Goal: Task Accomplishment & Management: Manage account settings

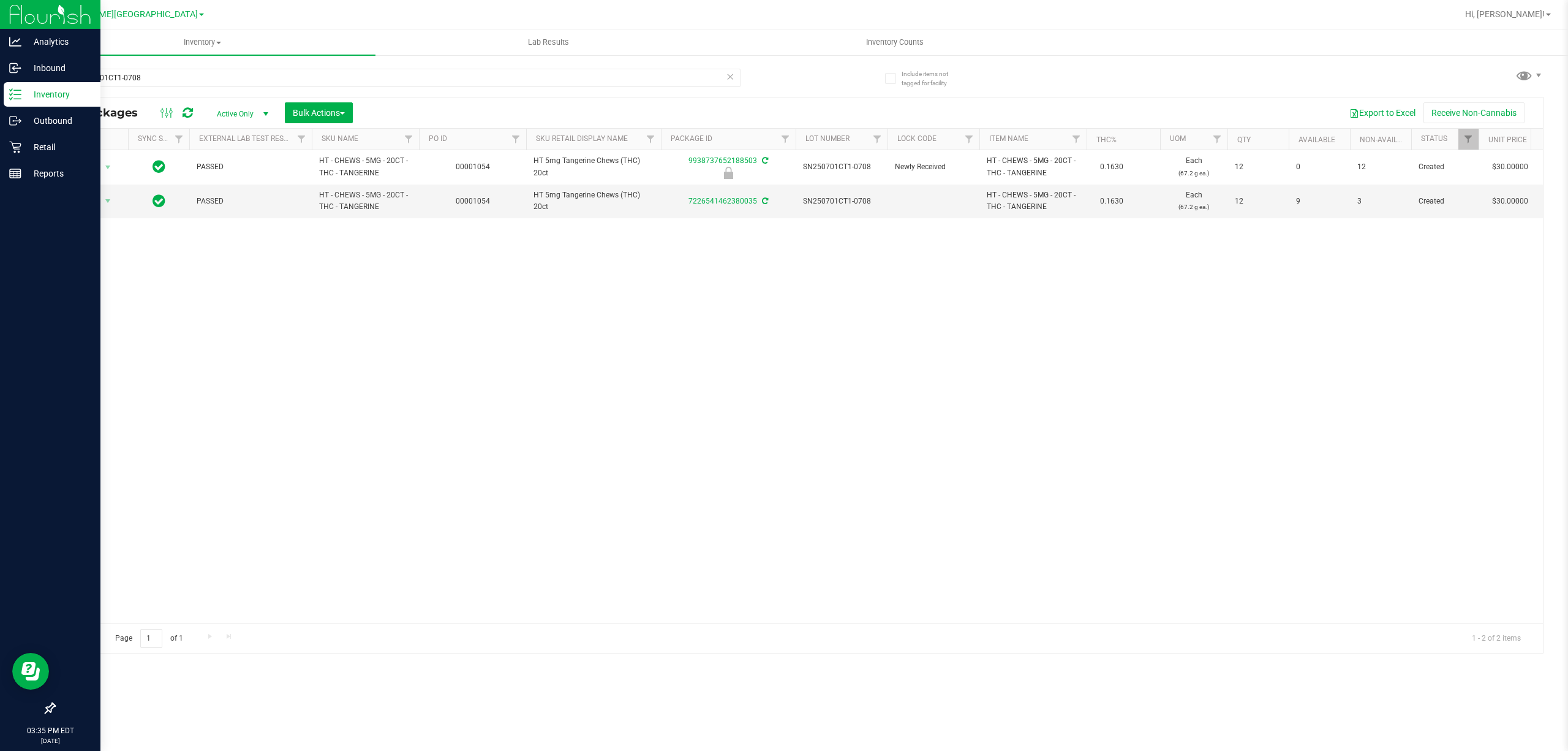
drag, startPoint x: 160, startPoint y: 69, endPoint x: 15, endPoint y: 215, distance: 205.8
click at [3, 114] on div "Analytics Inbound Inventory Outbound Retail Reports 03:35 PM EDT [DATE] 09/22 […" at bounding box center [784, 376] width 1568 height 751
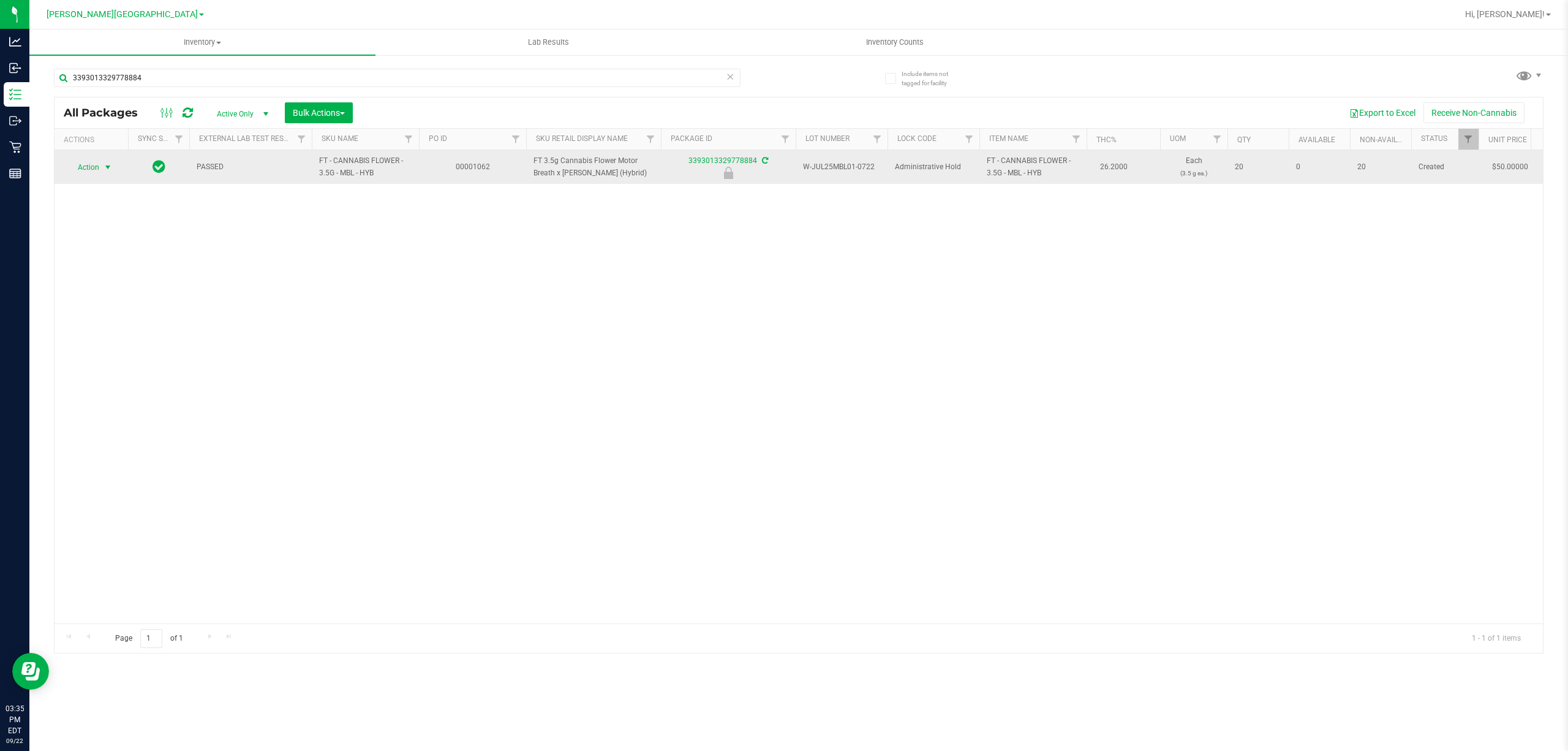
type input "3393013329778884"
click at [101, 170] on span "select" at bounding box center [108, 167] width 15 height 17
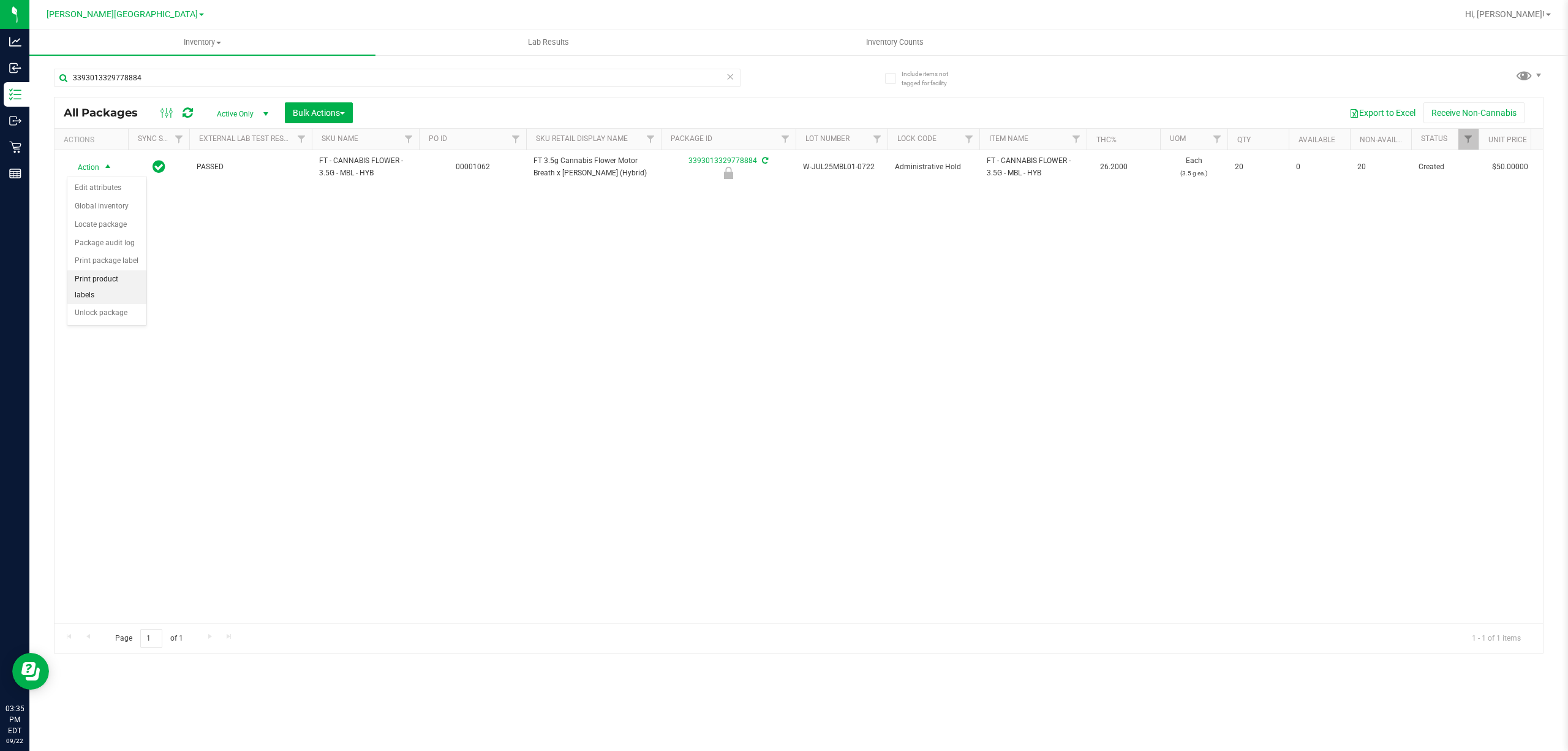
click at [105, 304] on li "Print product labels" at bounding box center [107, 287] width 79 height 34
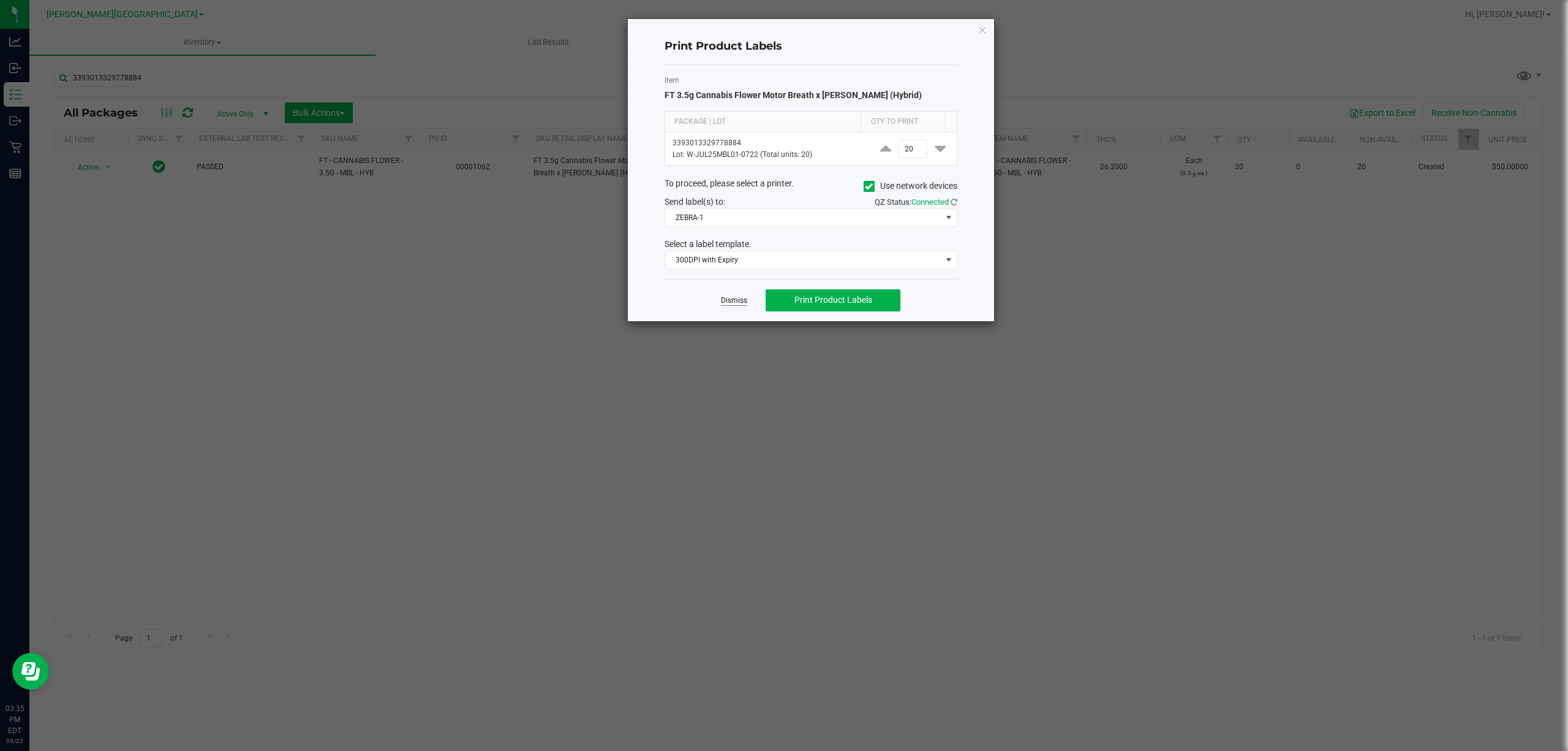
click at [733, 305] on link "Dismiss" at bounding box center [734, 301] width 27 height 11
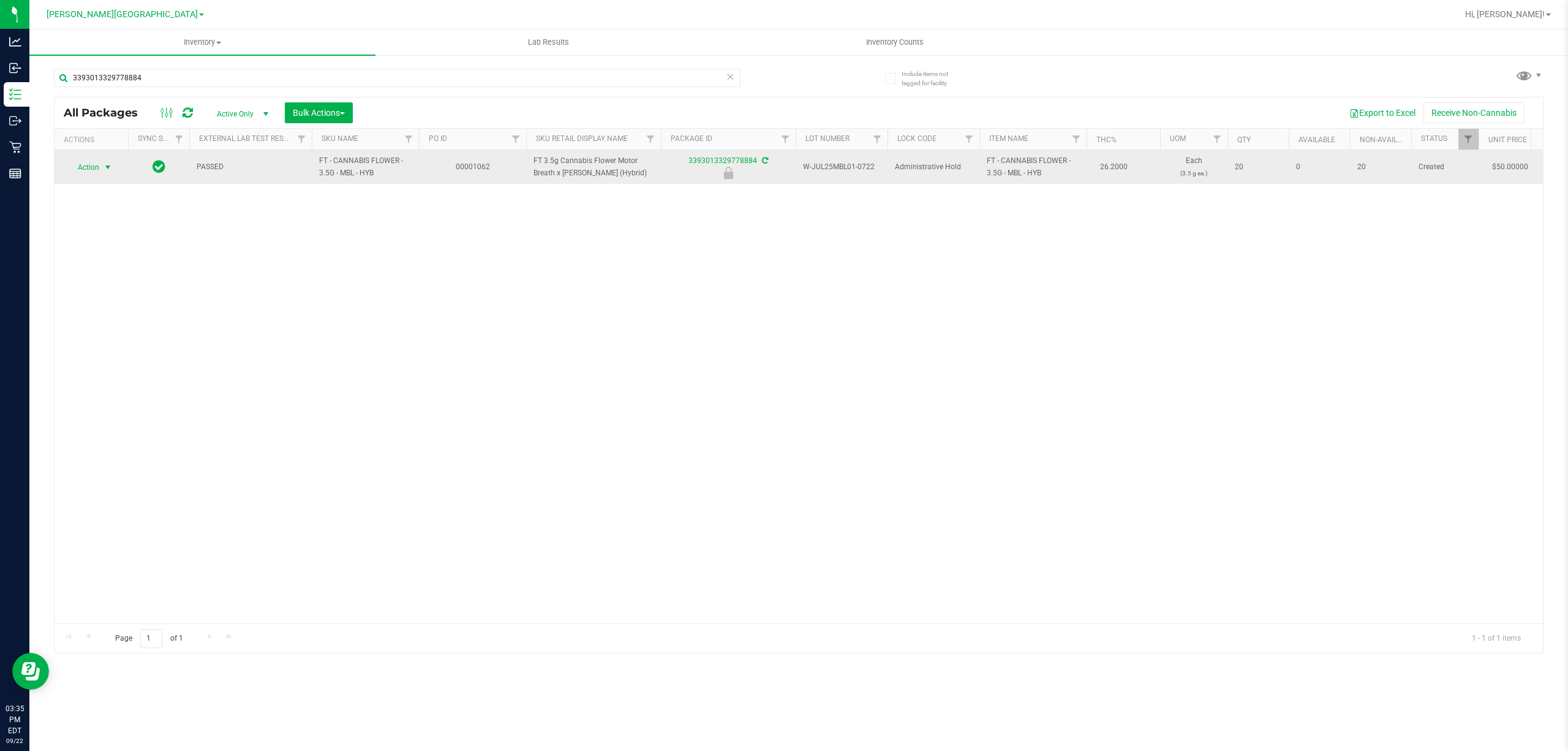
click at [93, 168] on span "Action" at bounding box center [83, 167] width 33 height 17
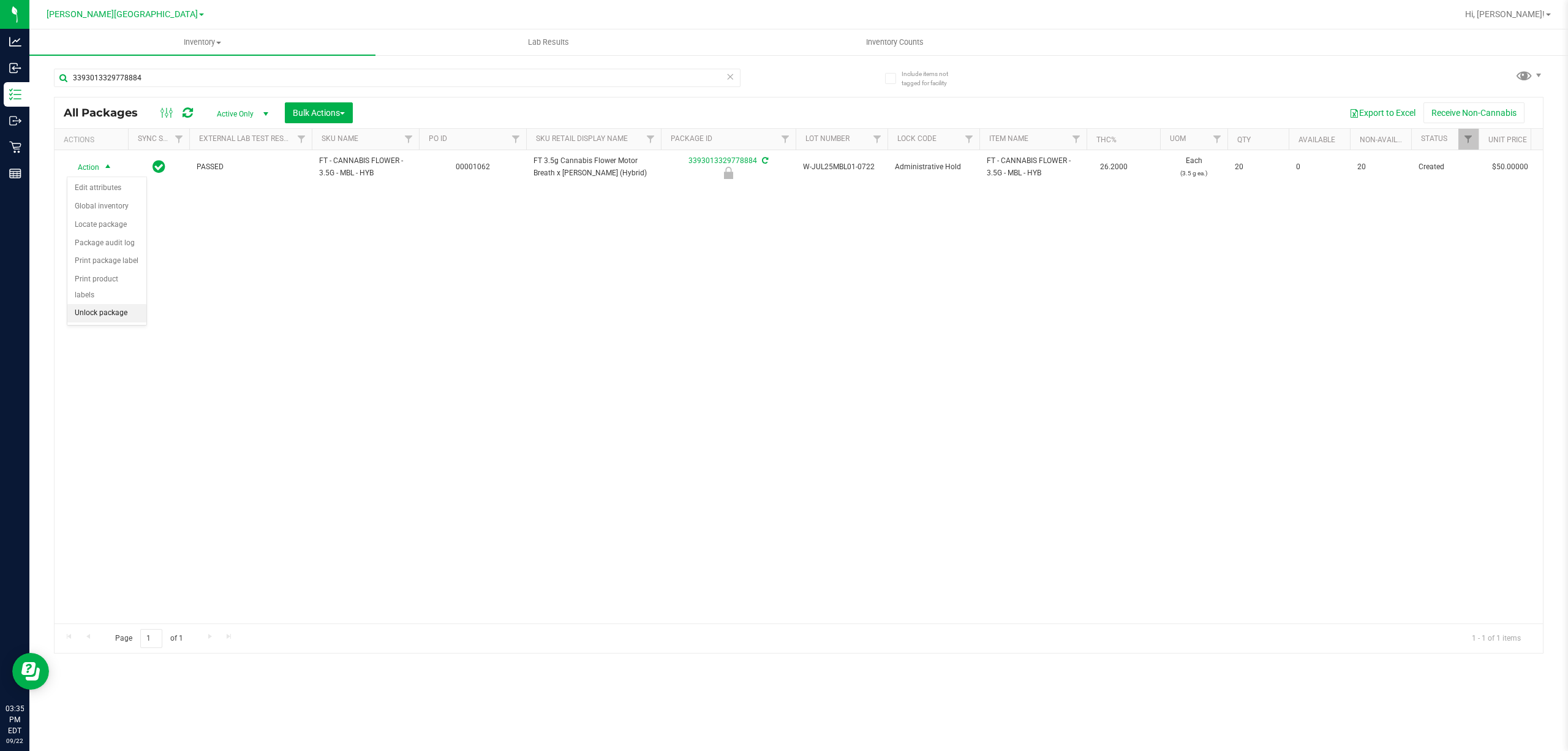
drag, startPoint x: 94, startPoint y: 310, endPoint x: 102, endPoint y: 360, distance: 50.6
click at [95, 310] on li "Unlock package" at bounding box center [107, 313] width 79 height 19
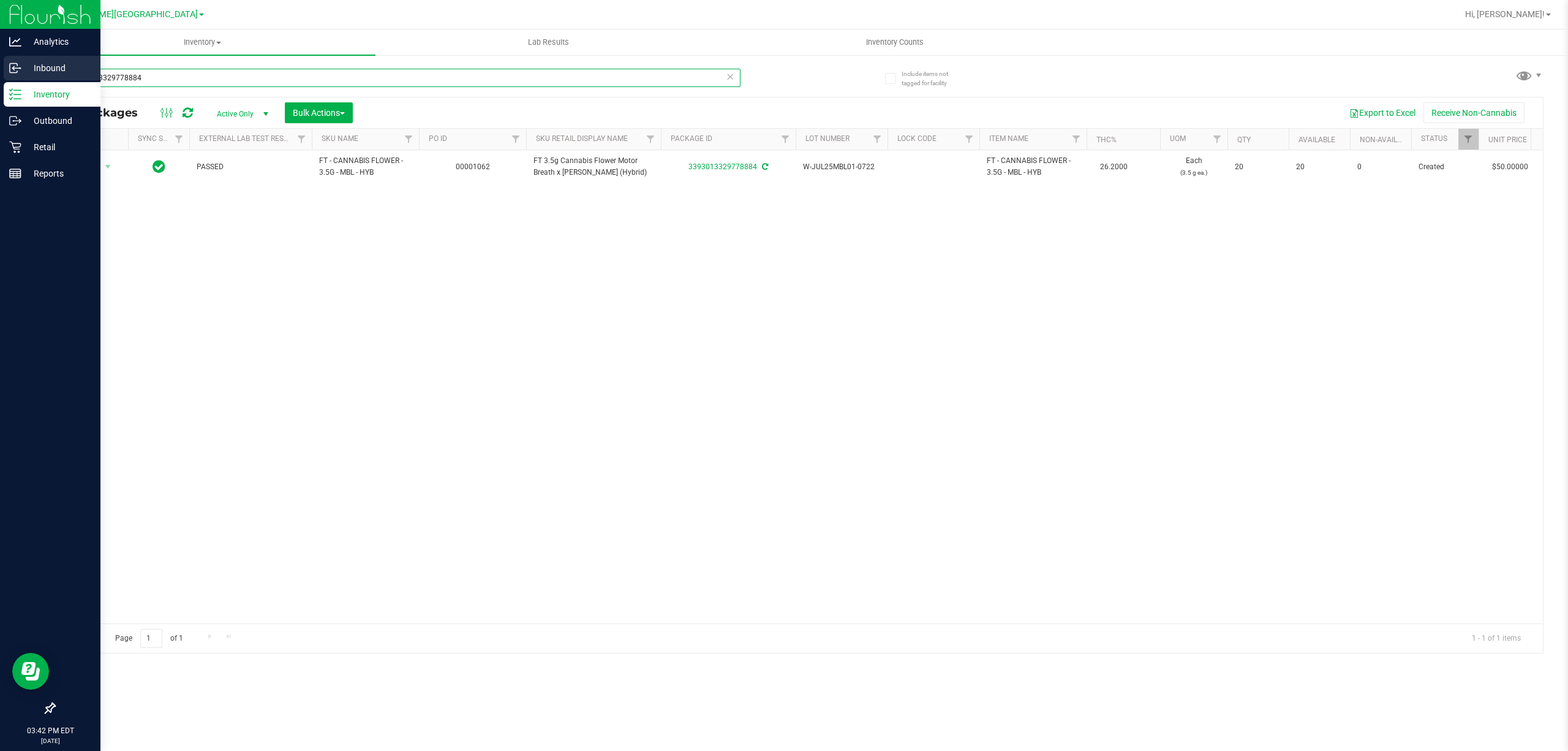
drag, startPoint x: 186, startPoint y: 71, endPoint x: 5, endPoint y: 76, distance: 181.1
click at [5, 76] on div "Analytics Inbound Inventory Outbound Retail Reports 03:42 PM EDT [DATE] 09/22 […" at bounding box center [784, 376] width 1568 height 751
paste input "SN250728DC1-080"
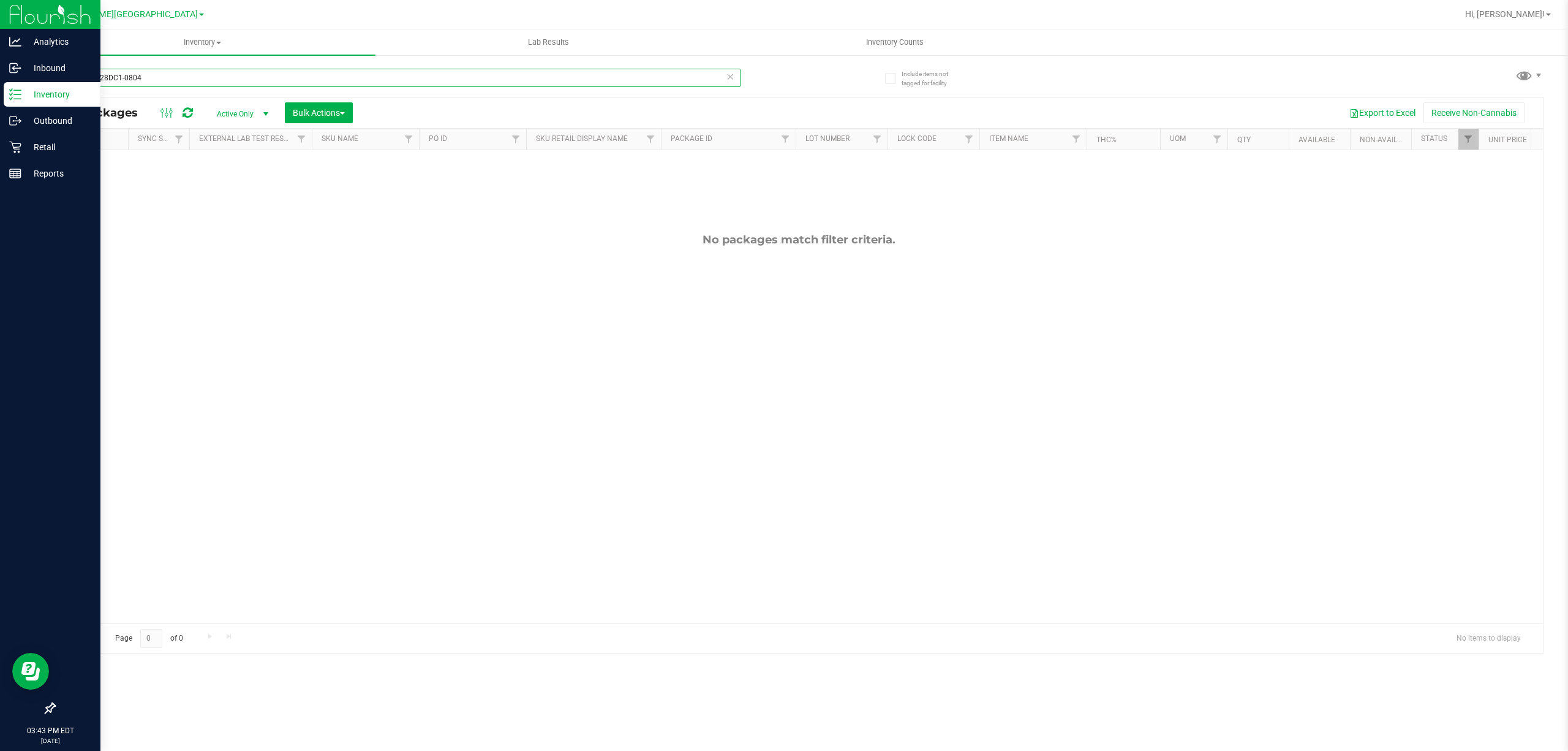
drag, startPoint x: 161, startPoint y: 81, endPoint x: 0, endPoint y: 86, distance: 161.1
click at [0, 86] on div "Analytics Inbound Inventory Outbound Retail Reports 03:43 PM EDT [DATE] 09/22 […" at bounding box center [784, 376] width 1568 height 751
type input "azk"
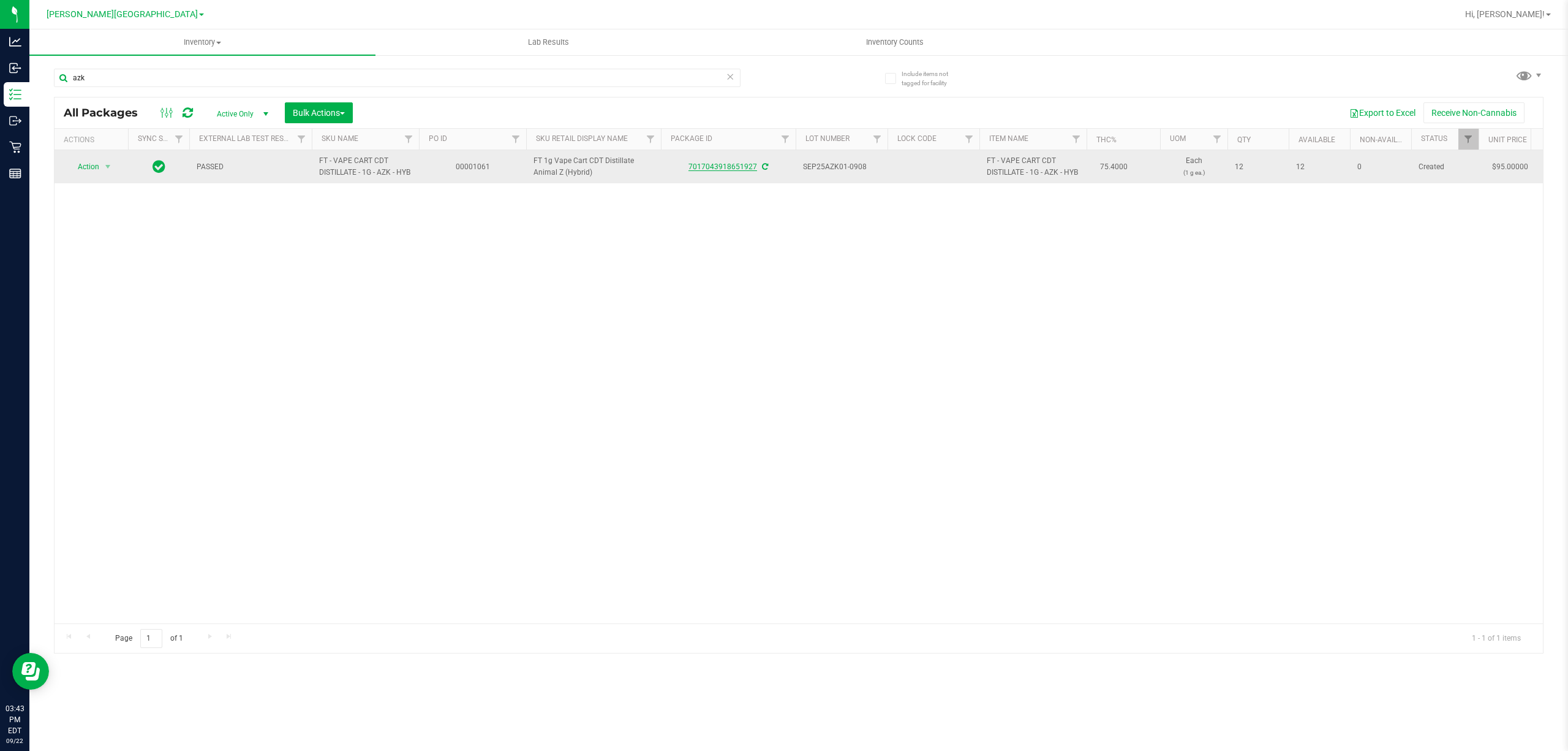
click at [729, 169] on link "7017043918651927" at bounding box center [723, 166] width 69 height 9
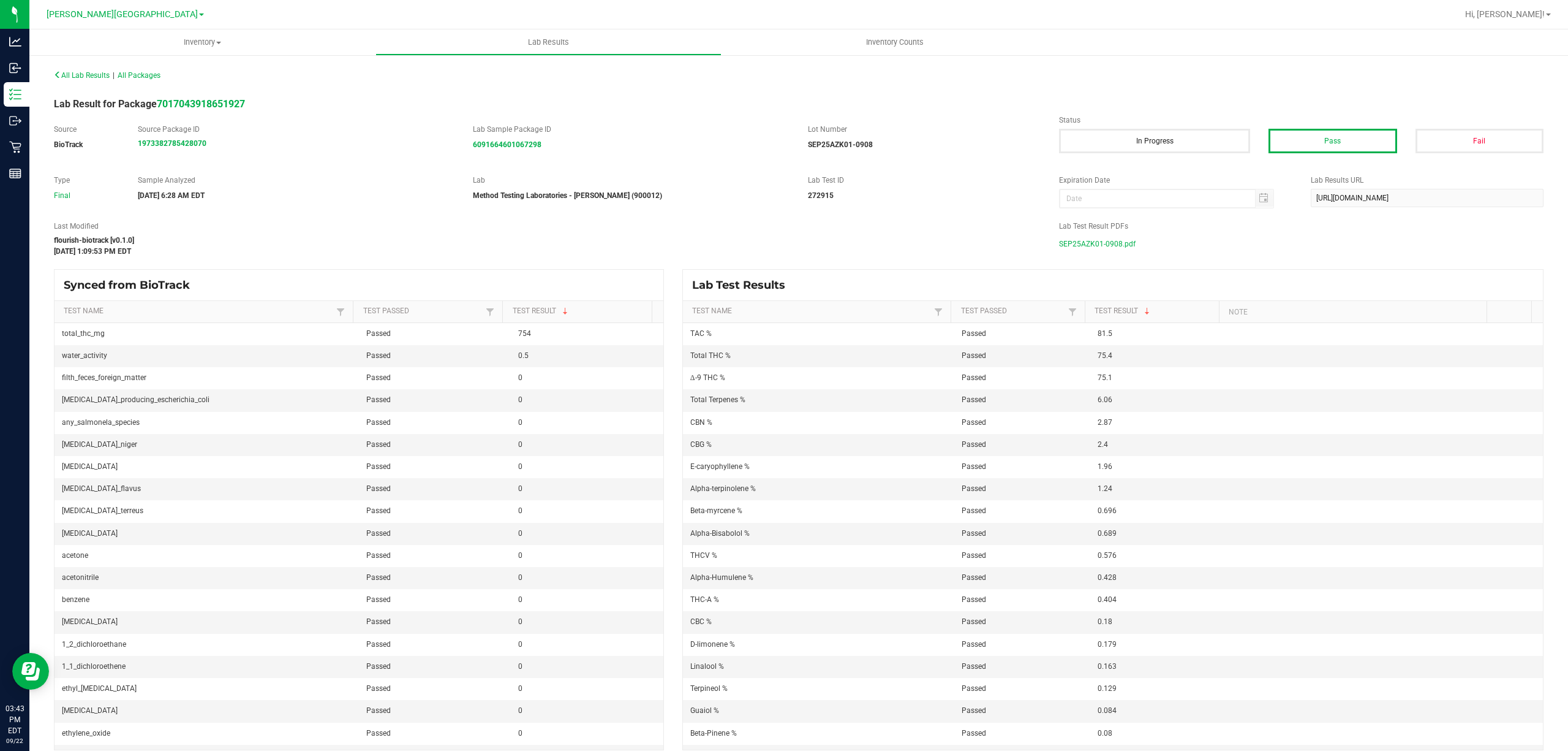
click at [1094, 236] on span "SEP25AZK01-0908.pdf" at bounding box center [1097, 244] width 77 height 19
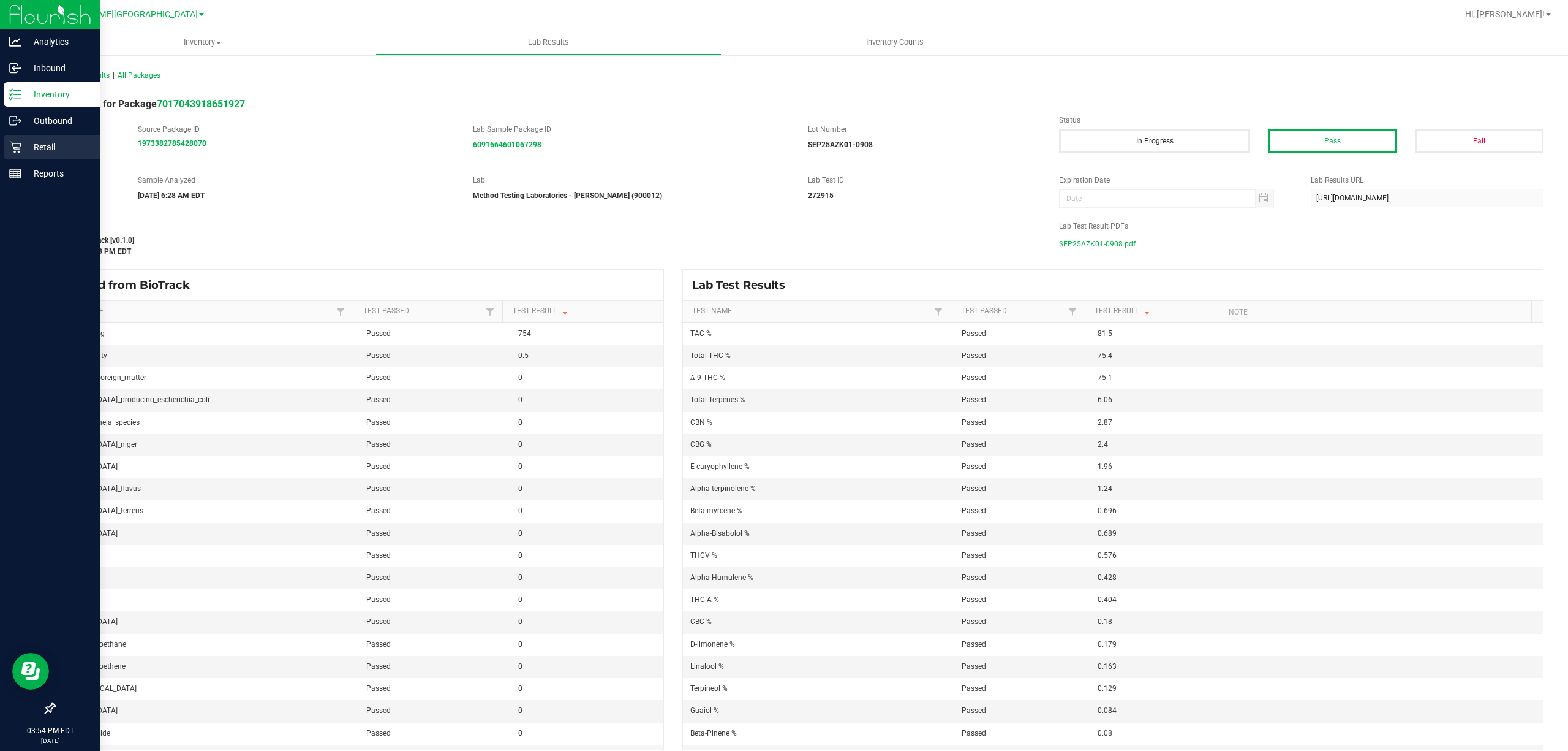
click at [27, 145] on p "Retail" at bounding box center [58, 147] width 73 height 15
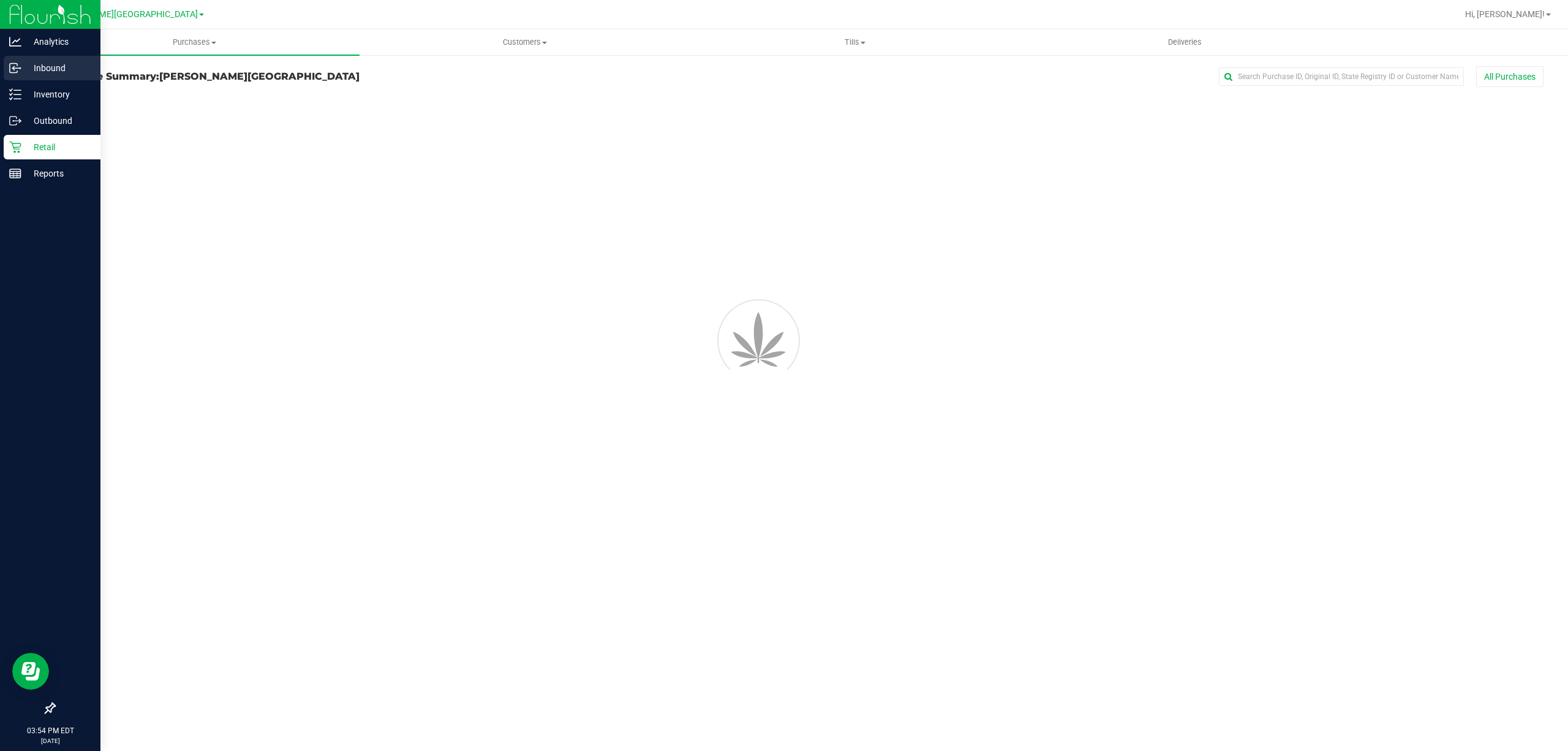
click at [30, 69] on p "Inbound" at bounding box center [58, 68] width 73 height 15
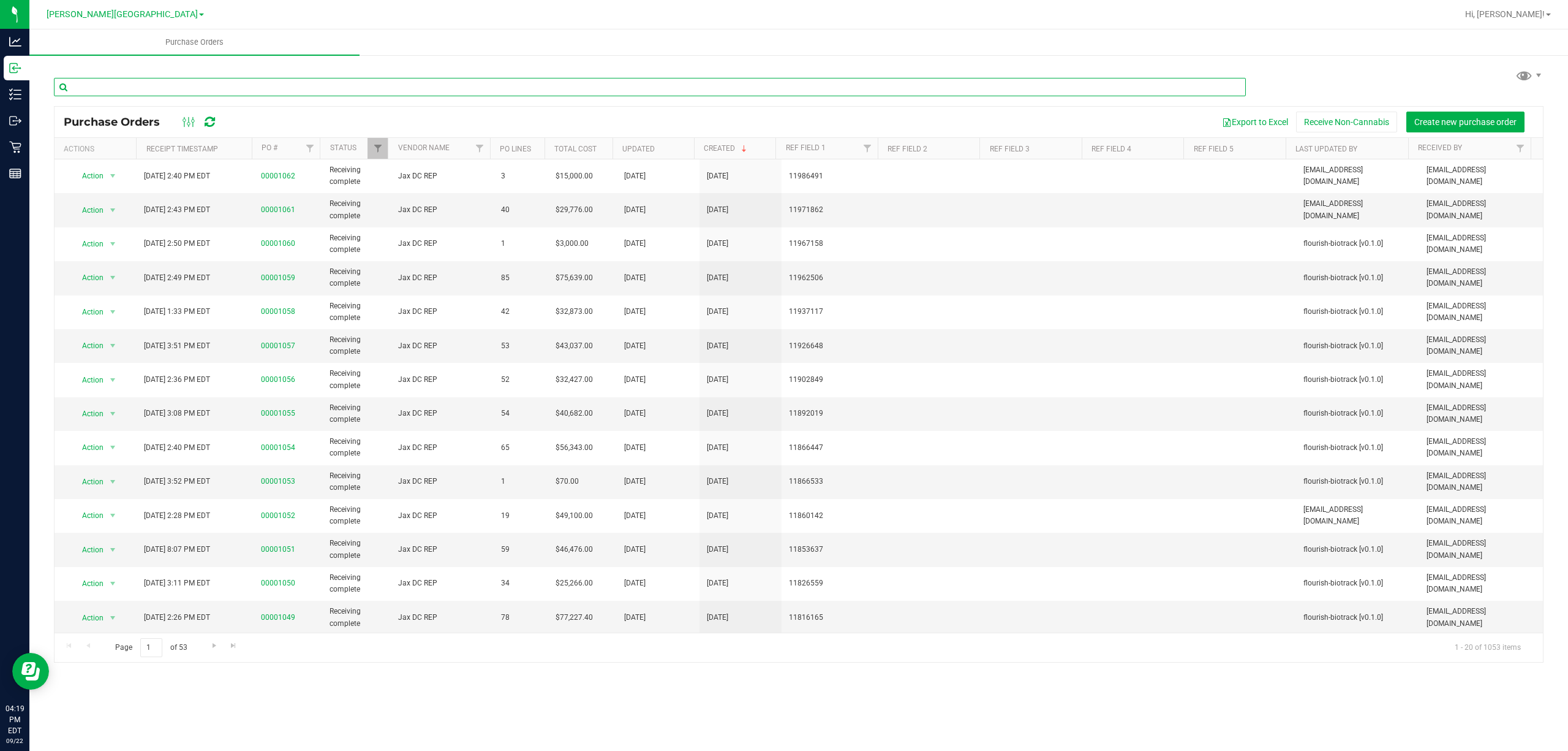
click at [147, 84] on input "text" at bounding box center [650, 87] width 1192 height 19
type input "tnd"
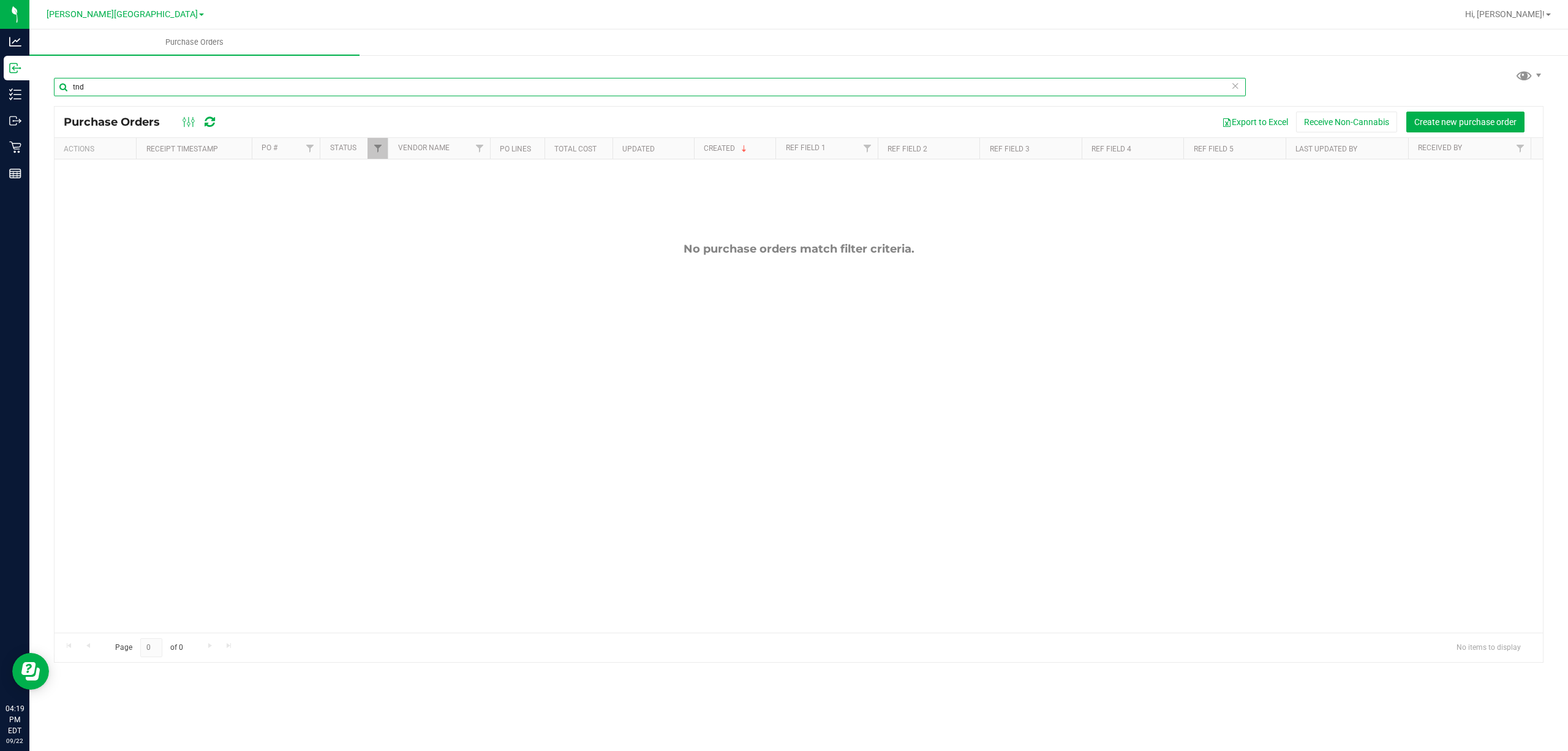
drag, startPoint x: 125, startPoint y: 85, endPoint x: 62, endPoint y: 81, distance: 63.1
click at [62, 81] on input "tnd" at bounding box center [650, 87] width 1192 height 19
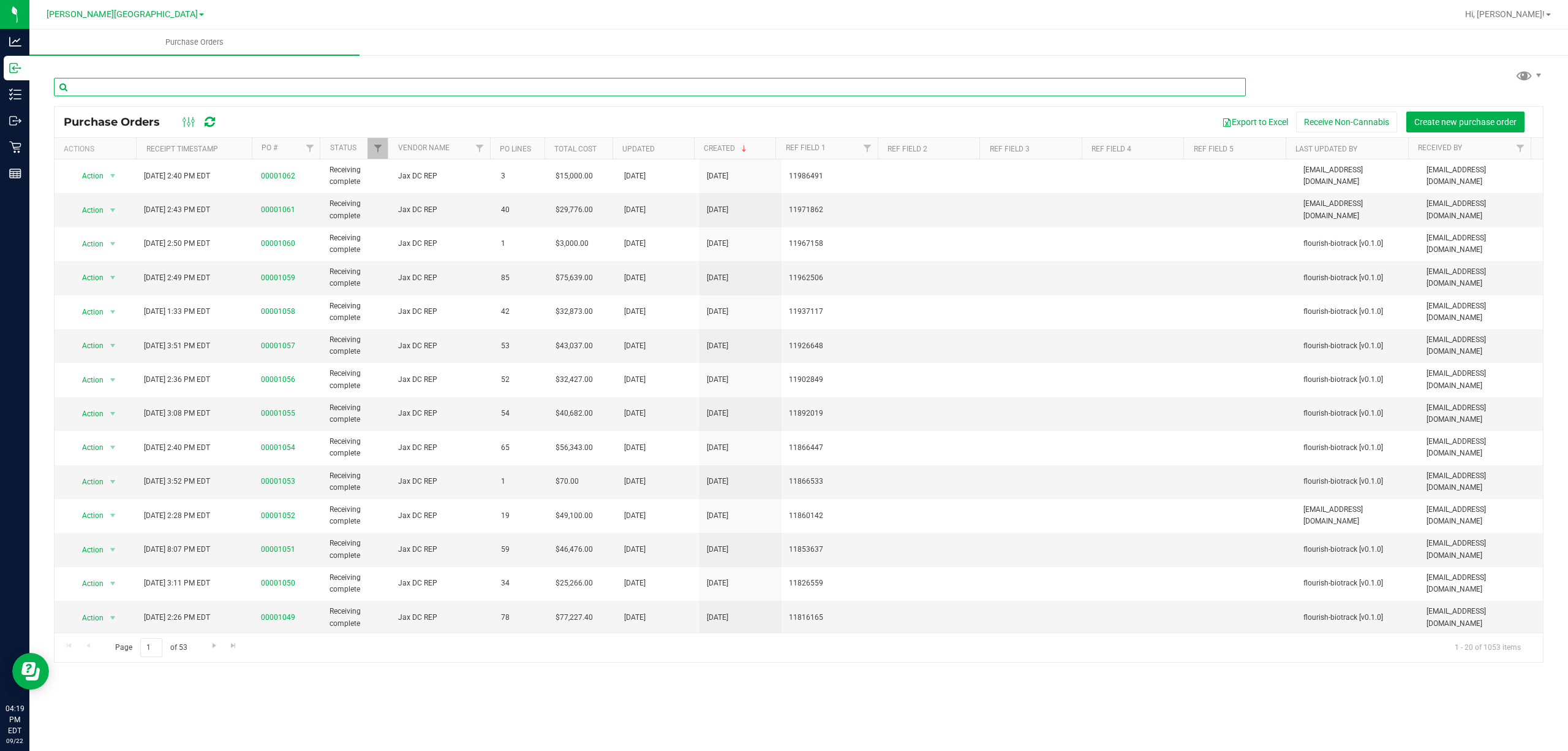
click at [132, 92] on input "text" at bounding box center [650, 87] width 1192 height 19
type input "tnd"
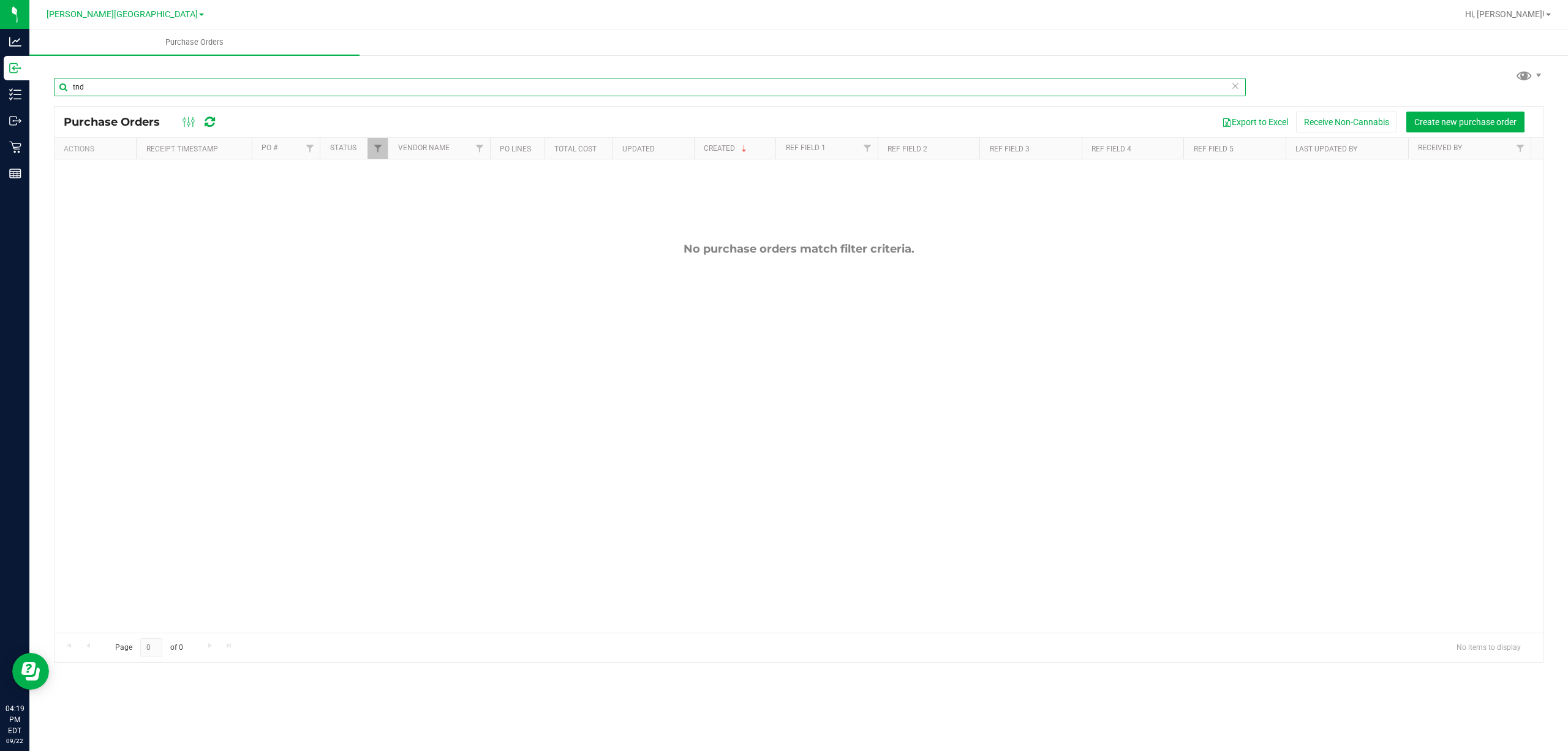
drag, startPoint x: 101, startPoint y: 89, endPoint x: 64, endPoint y: 83, distance: 37.5
click at [64, 83] on input "tnd" at bounding box center [650, 87] width 1192 height 19
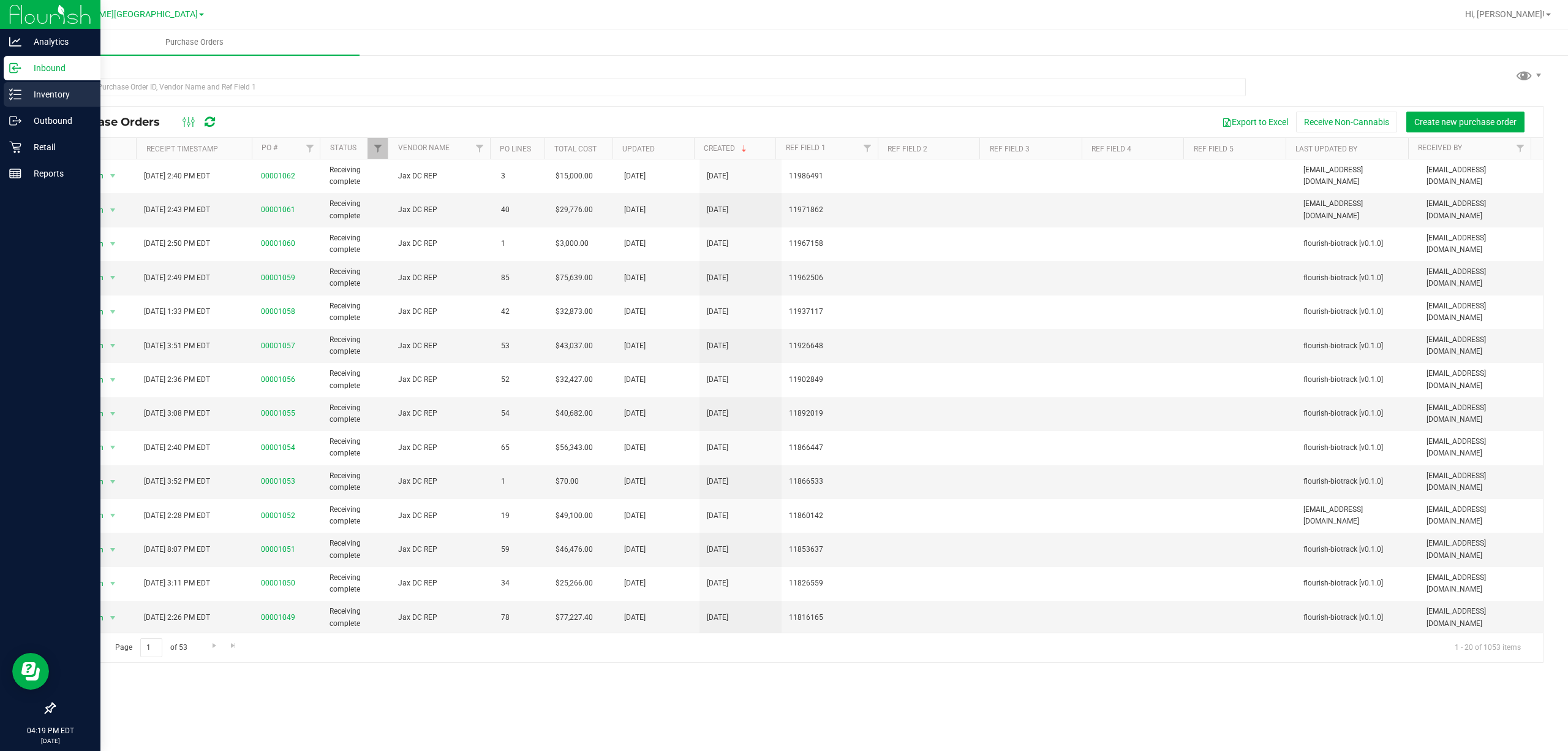
click at [20, 104] on div "Inventory" at bounding box center [52, 94] width 97 height 25
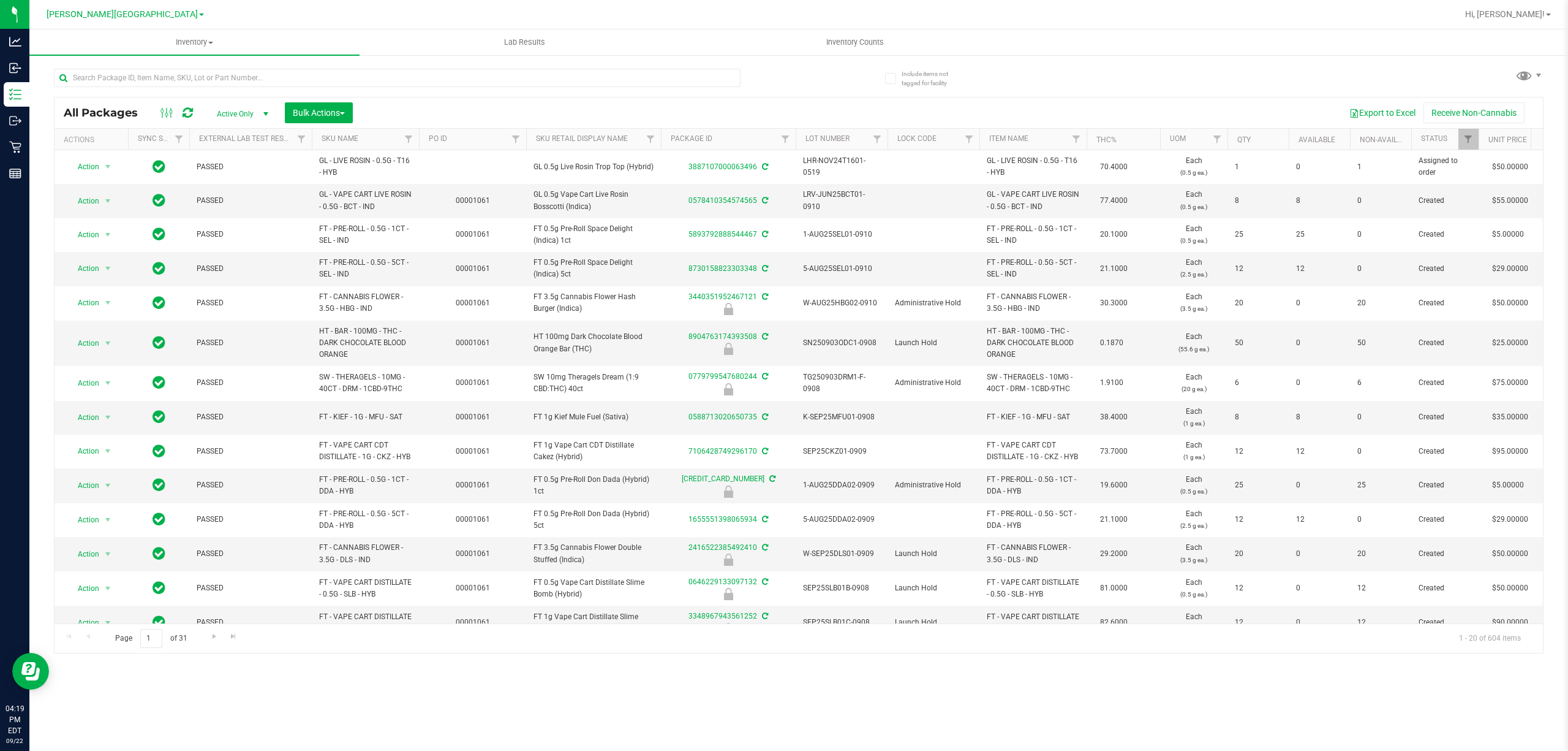
drag, startPoint x: 143, startPoint y: 59, endPoint x: 96, endPoint y: 111, distance: 70.1
click at [143, 59] on div at bounding box center [426, 77] width 745 height 39
click at [89, 64] on div at bounding box center [426, 77] width 745 height 39
click at [92, 75] on input "text" at bounding box center [397, 78] width 687 height 19
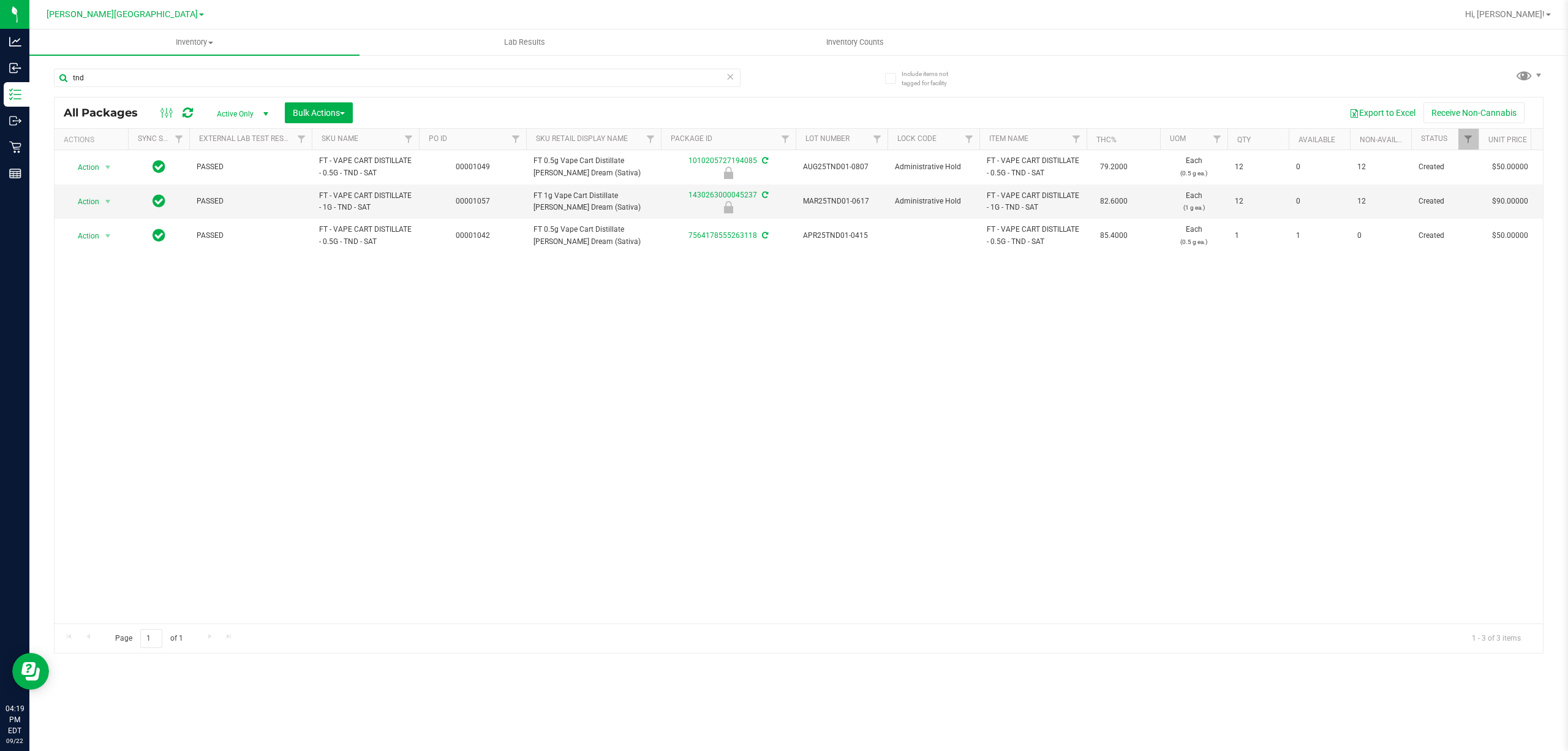
click at [404, 342] on div "Action Action Edit attributes Global inventory Locate package Package audit log…" at bounding box center [799, 386] width 1489 height 473
click at [412, 336] on div "Action Action Edit attributes Global inventory Locate package Package audit log…" at bounding box center [799, 386] width 1489 height 473
drag, startPoint x: 102, startPoint y: 77, endPoint x: 53, endPoint y: 77, distance: 49.0
click at [53, 77] on div "Include items not tagged for facility tnd All Packages Active Only Active Only …" at bounding box center [799, 241] width 1539 height 373
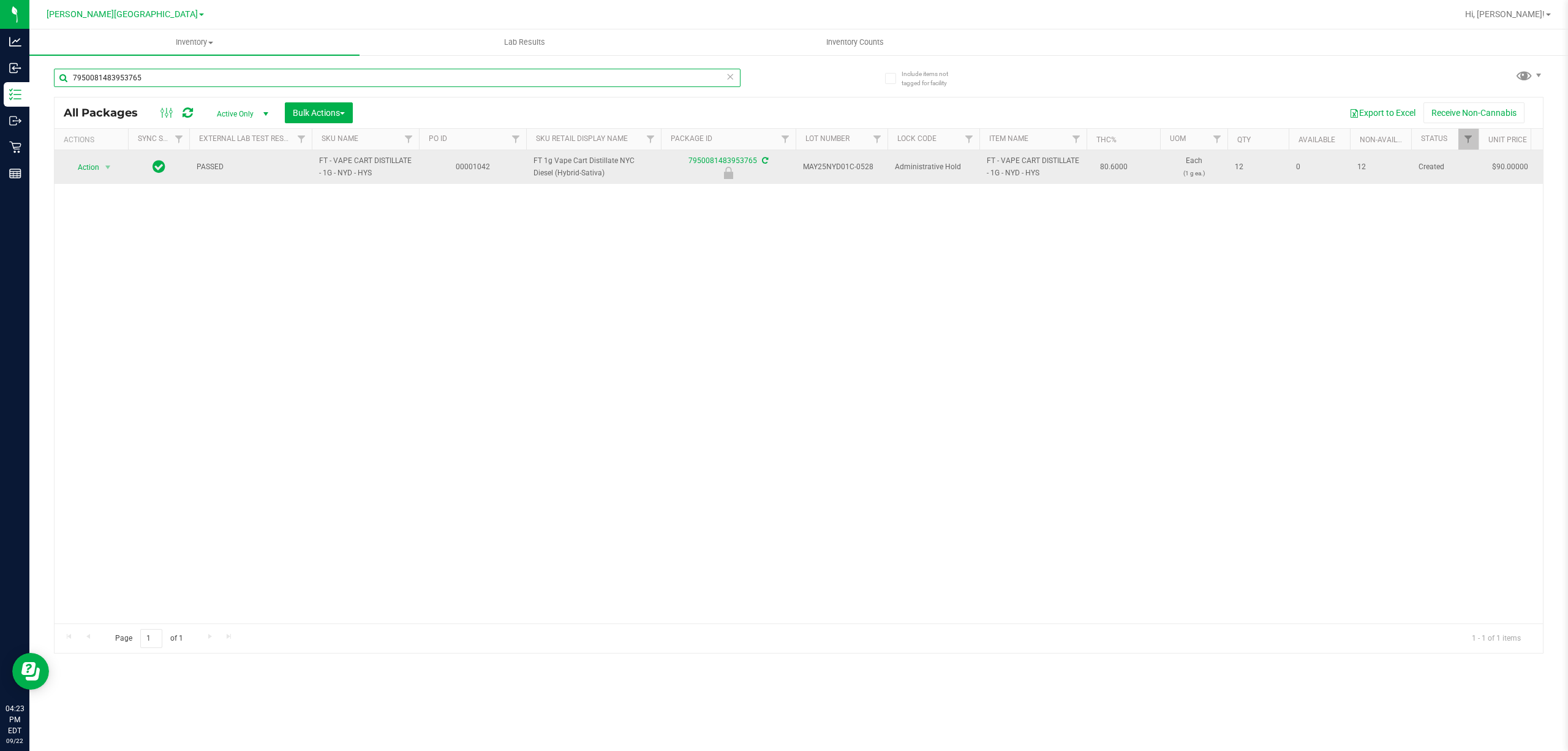
type input "7950081483953765"
click at [99, 170] on span "Action" at bounding box center [83, 167] width 33 height 17
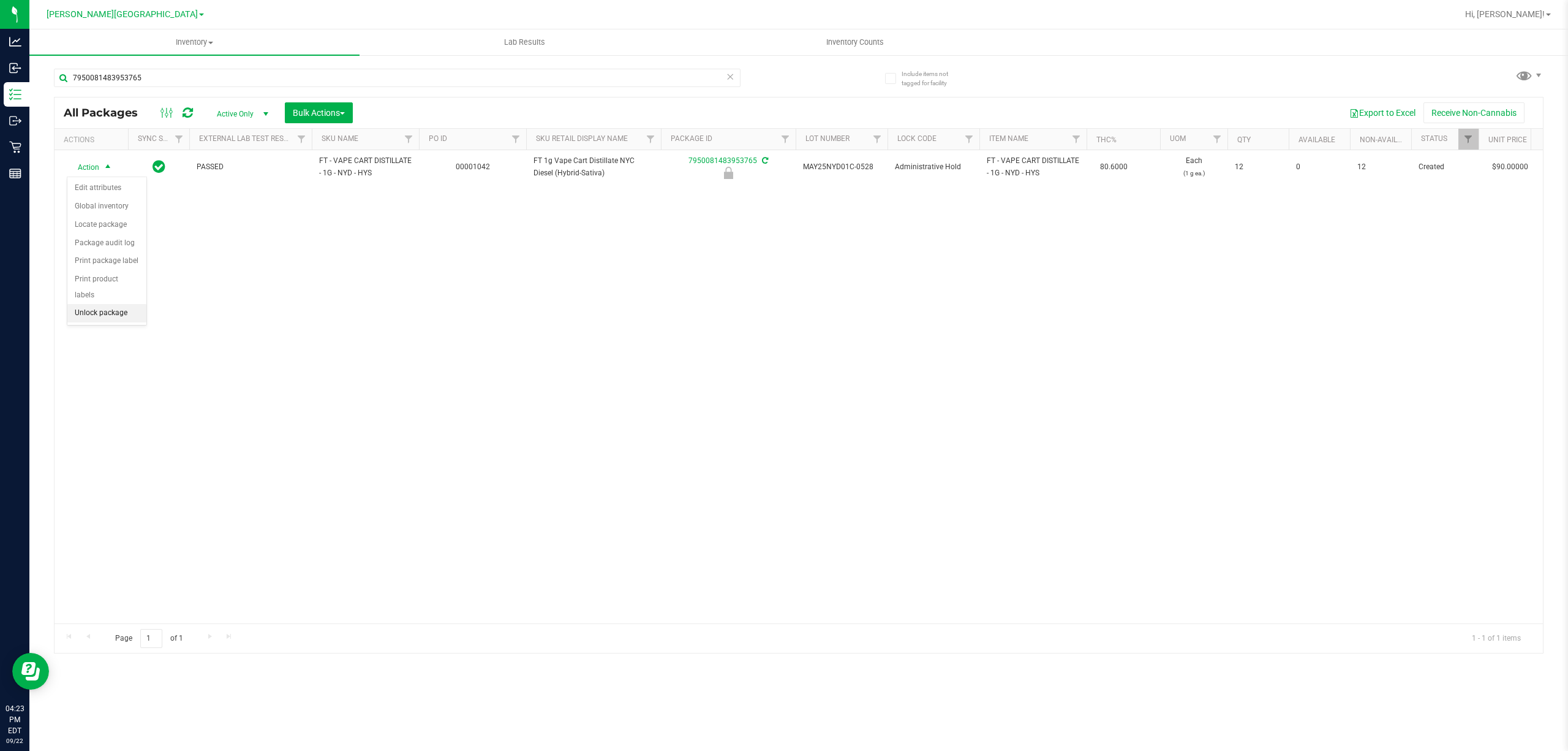
click at [87, 307] on li "Unlock package" at bounding box center [107, 313] width 79 height 19
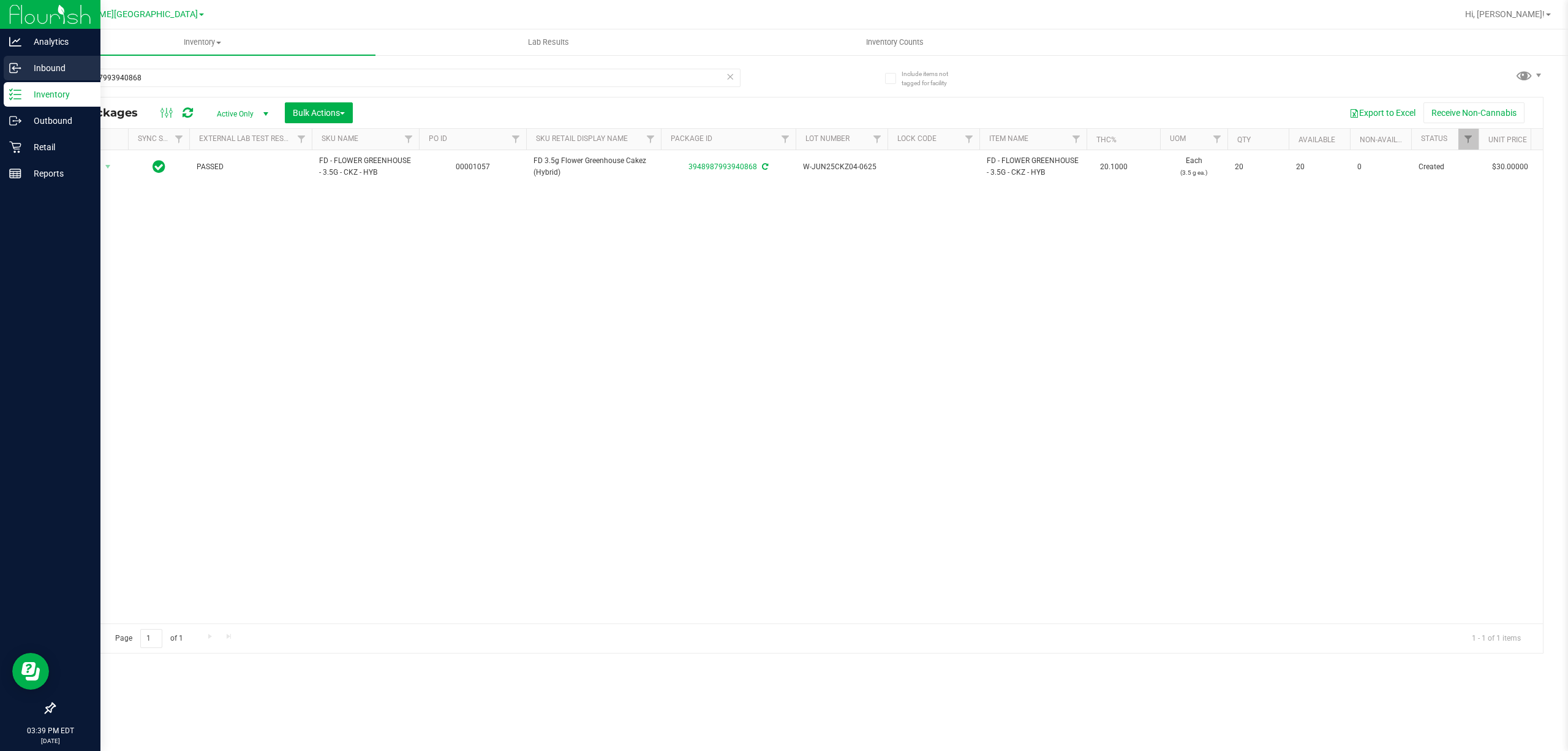
click at [50, 64] on p "Inbound" at bounding box center [58, 68] width 73 height 15
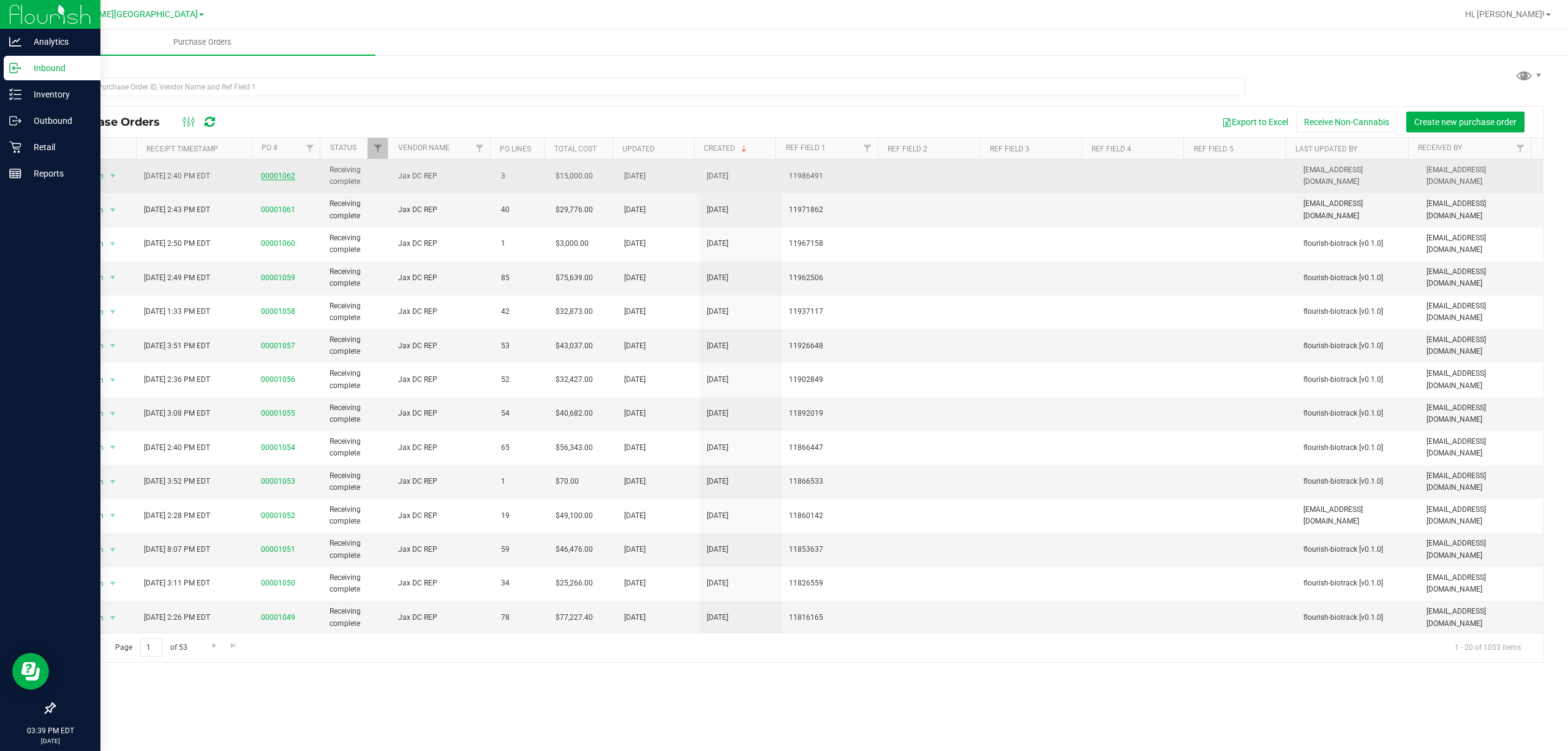
click at [271, 180] on link "00001062" at bounding box center [277, 175] width 34 height 9
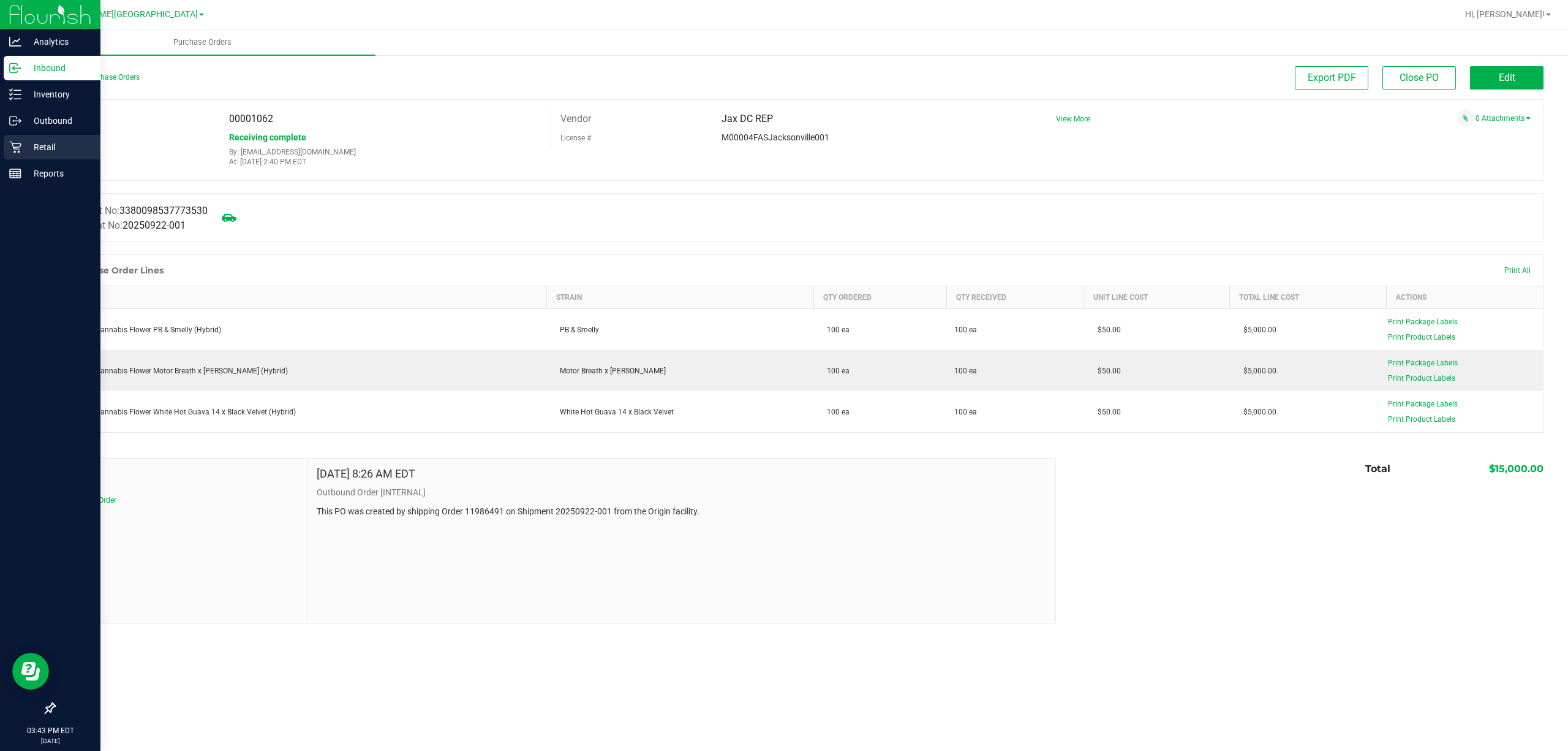
click at [13, 137] on div "Retail" at bounding box center [52, 147] width 97 height 25
